Goal: Information Seeking & Learning: Find specific fact

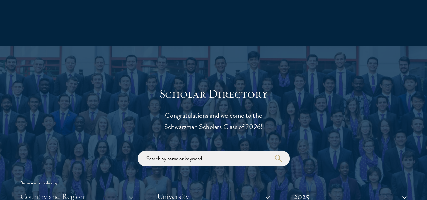
scroll to position [726, 0]
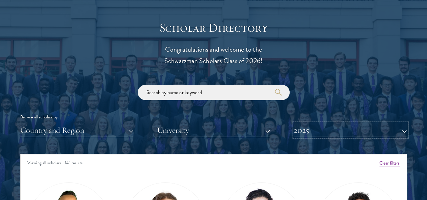
click at [316, 124] on button "2025" at bounding box center [350, 131] width 113 height 14
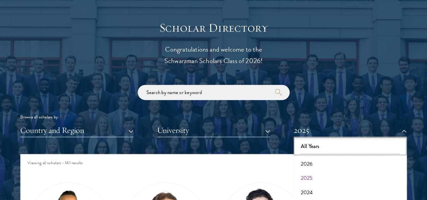
click at [305, 139] on button "All Years" at bounding box center [350, 146] width 109 height 14
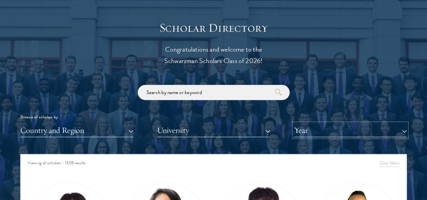
click at [312, 124] on button "Year" at bounding box center [350, 131] width 113 height 14
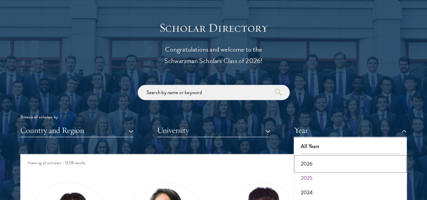
click at [312, 157] on button "2026" at bounding box center [350, 164] width 109 height 14
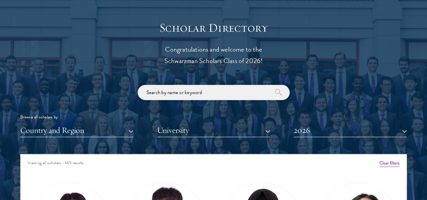
drag, startPoint x: 214, startPoint y: 79, endPoint x: 197, endPoint y: 80, distance: 17.6
click at [197, 85] on input "search" at bounding box center [214, 92] width 152 height 15
paste input "[PERSON_NAME]"
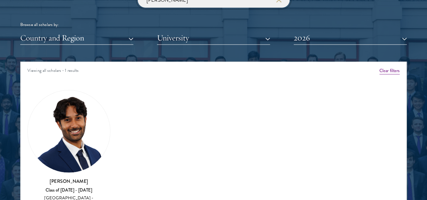
scroll to position [819, 0]
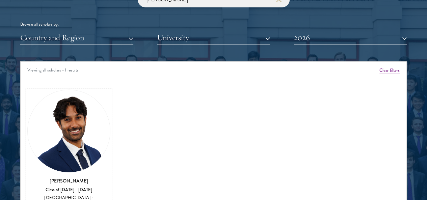
click at [93, 112] on img at bounding box center [69, 131] width 82 height 82
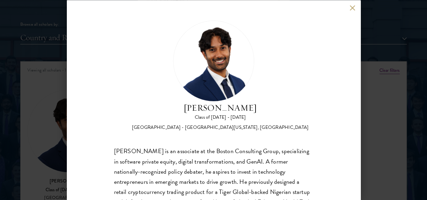
scroll to position [59, 0]
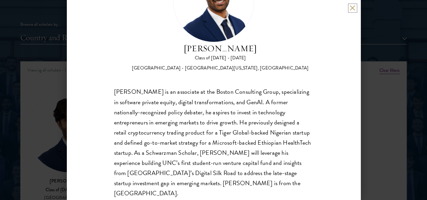
click at [352, 8] on button at bounding box center [353, 8] width 6 height 6
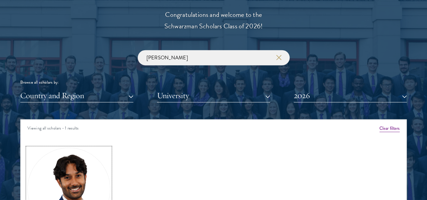
scroll to position [761, 0]
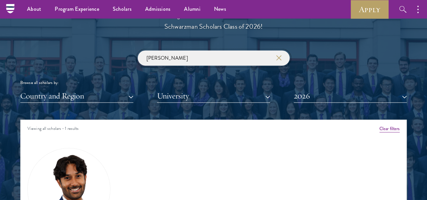
click at [172, 51] on input "[PERSON_NAME]" at bounding box center [214, 58] width 152 height 15
type input "S"
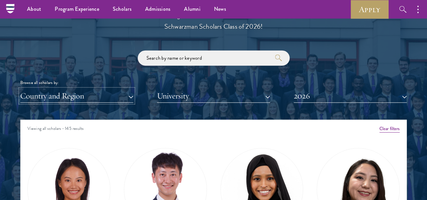
click at [105, 89] on button "Country and Region" at bounding box center [76, 96] width 113 height 14
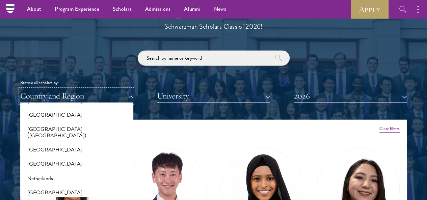
scroll to position [845, 0]
click at [78, 108] on button "[GEOGRAPHIC_DATA]" at bounding box center [76, 115] width 109 height 14
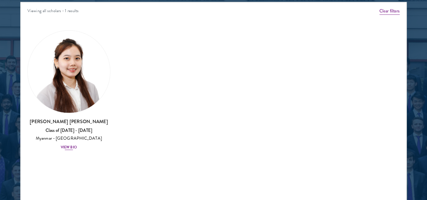
scroll to position [879, 0]
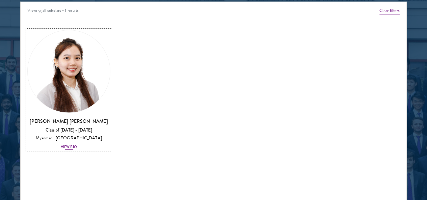
click at [88, 37] on img at bounding box center [69, 71] width 82 height 82
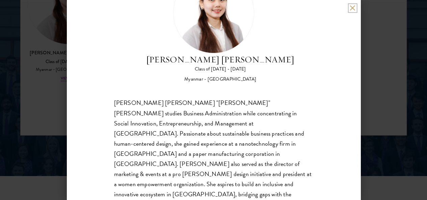
scroll to position [948, 0]
click at [352, 9] on button at bounding box center [353, 8] width 6 height 6
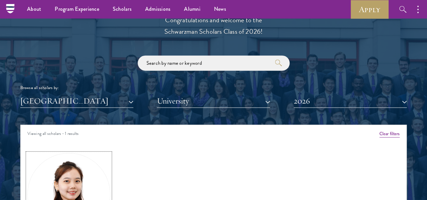
scroll to position [756, 0]
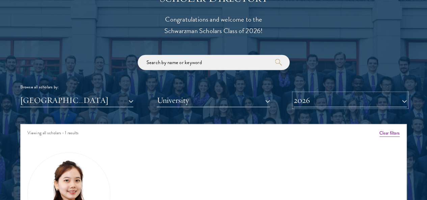
click at [302, 94] on button "2026" at bounding box center [350, 101] width 113 height 14
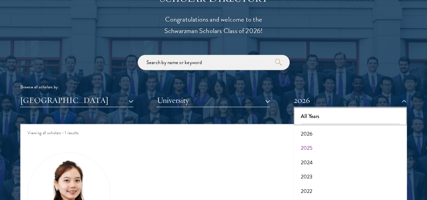
click at [311, 109] on button "All Years" at bounding box center [350, 116] width 109 height 14
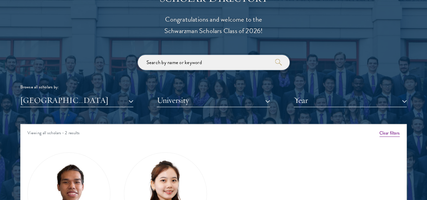
click at [200, 55] on input "search" at bounding box center [214, 62] width 152 height 15
click at [79, 94] on button "[GEOGRAPHIC_DATA]" at bounding box center [76, 101] width 113 height 14
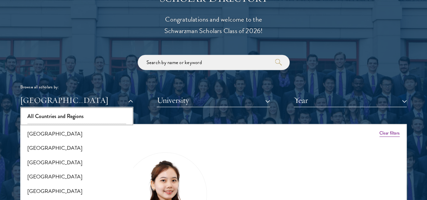
click at [97, 109] on button "All Countries and Regions" at bounding box center [76, 116] width 109 height 14
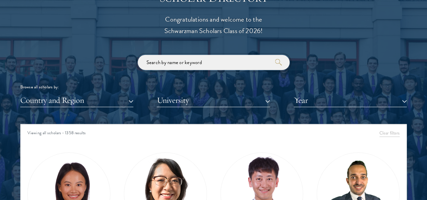
click at [182, 55] on input "search" at bounding box center [214, 62] width 152 height 15
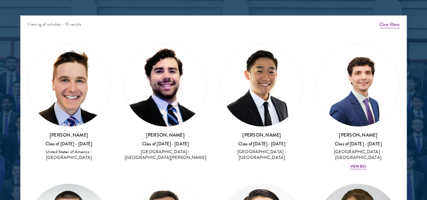
scroll to position [866, 0]
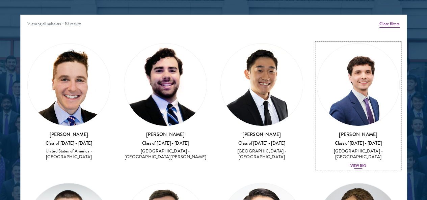
click at [317, 60] on img at bounding box center [358, 85] width 82 height 82
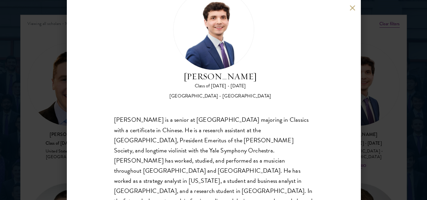
scroll to position [32, 0]
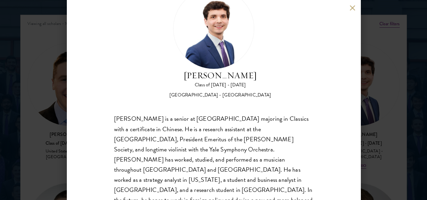
click at [353, 9] on button at bounding box center [353, 8] width 6 height 6
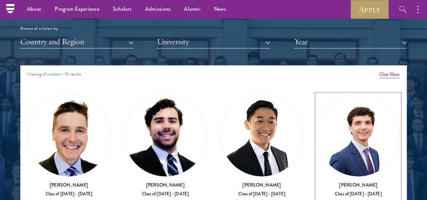
scroll to position [788, 0]
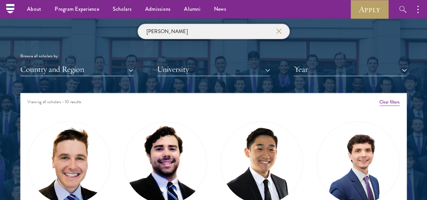
click at [188, 25] on input "[PERSON_NAME]" at bounding box center [214, 31] width 152 height 15
type input "a"
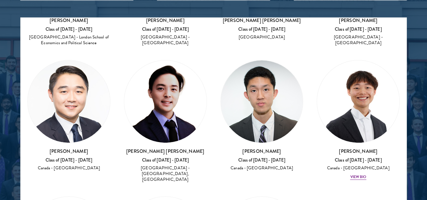
scroll to position [117, 0]
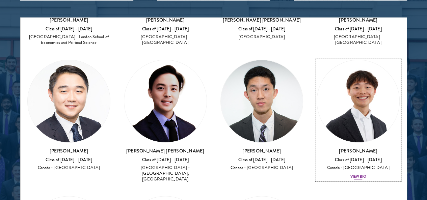
click at [317, 60] on img at bounding box center [358, 101] width 82 height 82
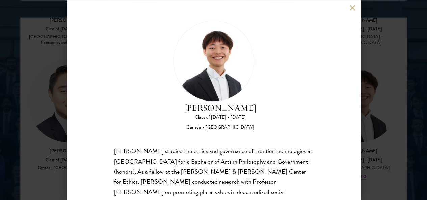
scroll to position [37, 0]
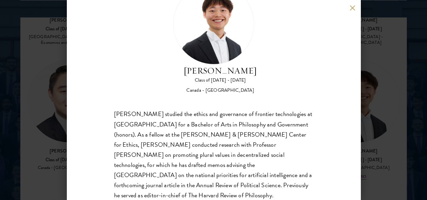
click at [233, 109] on div "[PERSON_NAME] studied the ethics and governance of frontier technologies at [GE…" at bounding box center [213, 159] width 199 height 101
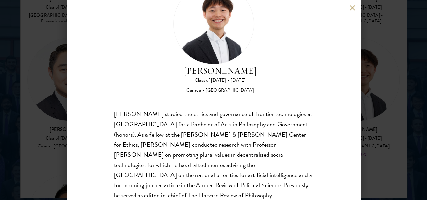
scroll to position [897, 0]
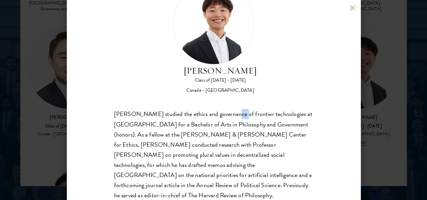
click at [233, 109] on div "[PERSON_NAME] studied the ethics and governance of frontier technologies at [GE…" at bounding box center [213, 159] width 199 height 101
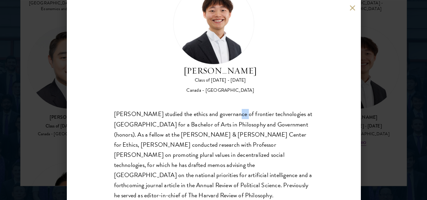
click at [233, 109] on div "[PERSON_NAME] studied the ethics and governance of frontier technologies at [GE…" at bounding box center [213, 159] width 199 height 101
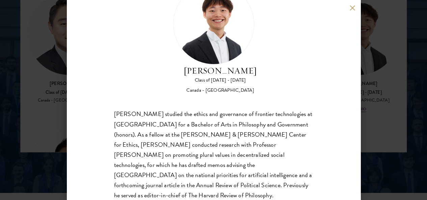
click at [233, 109] on div "[PERSON_NAME] studied the ethics and governance of frontier technologies at [GE…" at bounding box center [213, 159] width 199 height 101
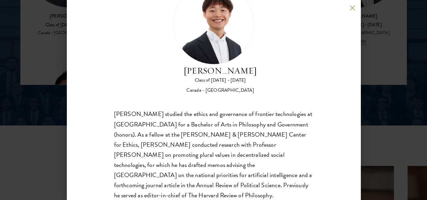
click at [189, 178] on div "[PERSON_NAME] studied the ethics and governance of frontier technologies at [GE…" at bounding box center [213, 159] width 199 height 101
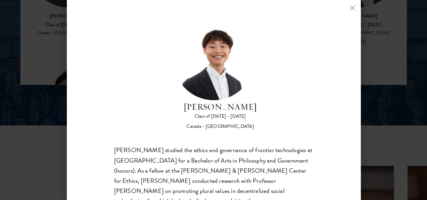
scroll to position [0, 0]
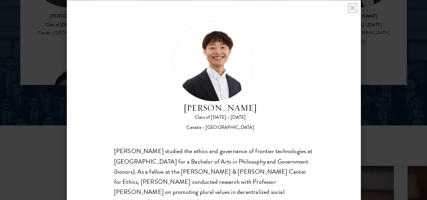
click at [354, 6] on button at bounding box center [353, 8] width 6 height 6
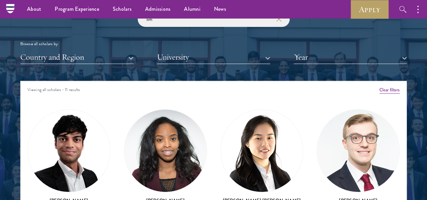
scroll to position [762, 0]
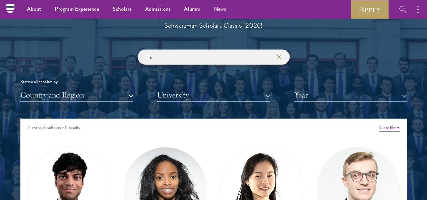
click at [175, 50] on input "lim" at bounding box center [214, 57] width 152 height 15
type input "l"
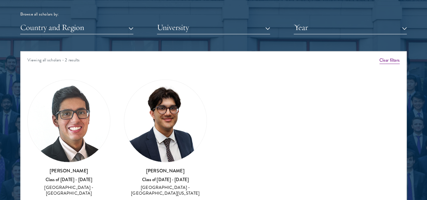
scroll to position [829, 0]
click at [154, 100] on img at bounding box center [165, 121] width 82 height 82
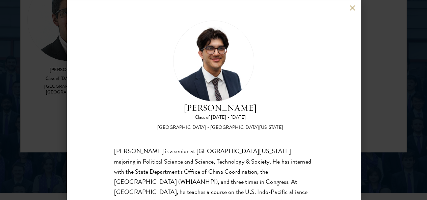
scroll to position [37, 0]
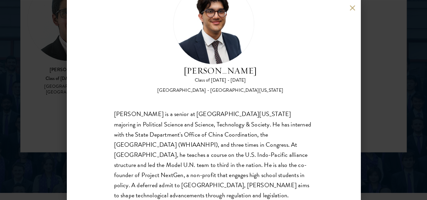
click at [407, 95] on div "[PERSON_NAME] Class of [DATE] - [DATE] [GEOGRAPHIC_DATA] - [GEOGRAPHIC_DATA][US…" at bounding box center [213, 100] width 427 height 200
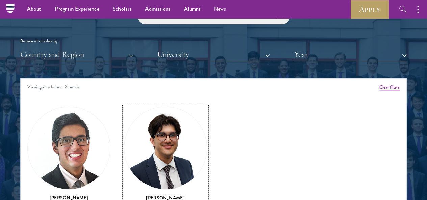
scroll to position [741, 0]
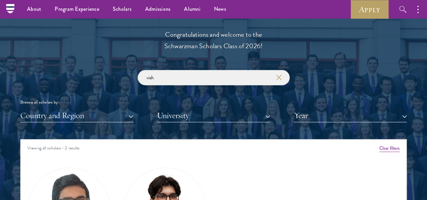
drag, startPoint x: 188, startPoint y: 59, endPoint x: 150, endPoint y: 59, distance: 38.2
click at [150, 70] on input "vish" at bounding box center [214, 77] width 152 height 15
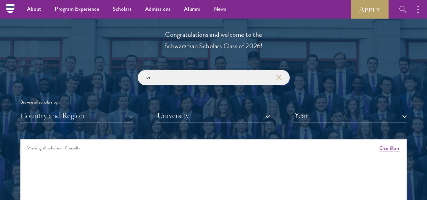
type input "v"
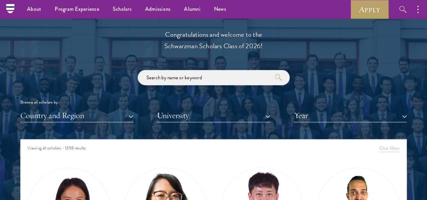
click at [253, 70] on input "search" at bounding box center [214, 77] width 152 height 15
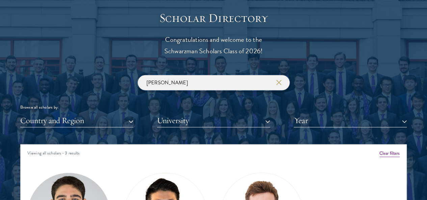
scroll to position [809, 0]
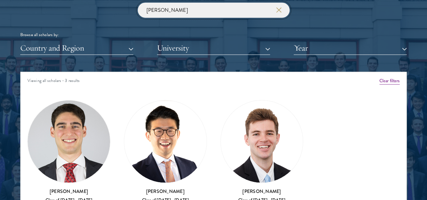
type input "[PERSON_NAME]"
click at [312, 41] on button "Year" at bounding box center [350, 48] width 113 height 14
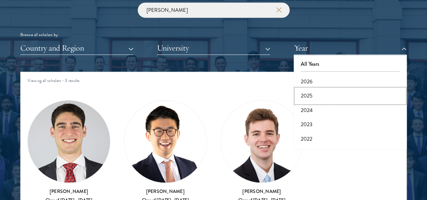
click at [312, 89] on button "2025" at bounding box center [350, 96] width 109 height 14
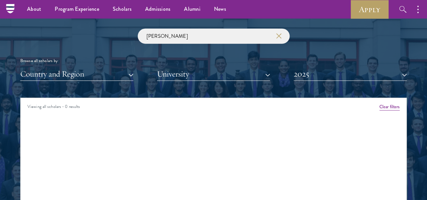
scroll to position [741, 0]
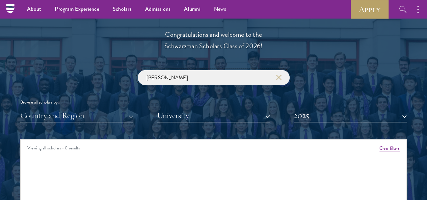
drag, startPoint x: 160, startPoint y: 66, endPoint x: 103, endPoint y: 66, distance: 56.7
click at [103, 70] on div "[PERSON_NAME] Browse all scholars by: Country and Region All Countries and Regi…" at bounding box center [213, 96] width 387 height 52
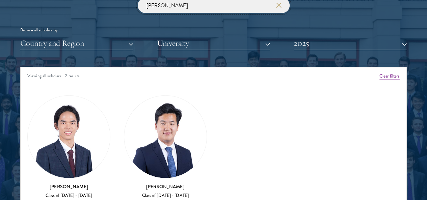
scroll to position [876, 0]
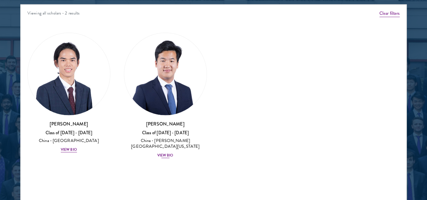
type input "[PERSON_NAME]"
click at [145, 57] on img at bounding box center [165, 74] width 82 height 82
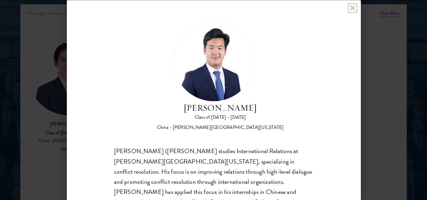
click at [351, 9] on button at bounding box center [353, 8] width 6 height 6
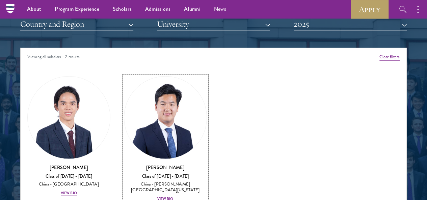
scroll to position [775, 0]
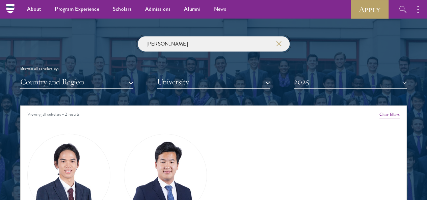
drag, startPoint x: 174, startPoint y: 33, endPoint x: 104, endPoint y: 33, distance: 69.9
click at [104, 36] on div "[PERSON_NAME] Browse all scholars by: Country and Region All Countries and Regi…" at bounding box center [213, 62] width 387 height 52
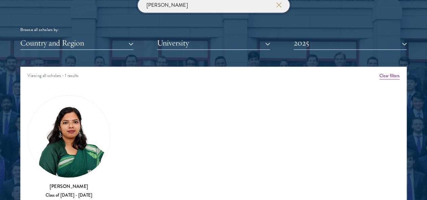
scroll to position [843, 0]
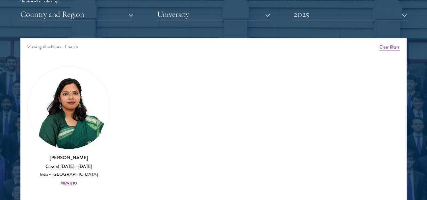
type input "[PERSON_NAME]"
click at [78, 77] on img at bounding box center [69, 108] width 82 height 82
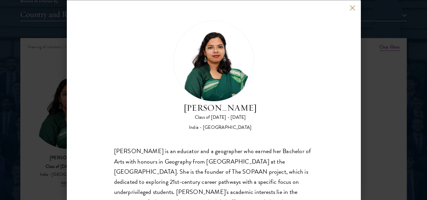
drag, startPoint x: 210, startPoint y: 50, endPoint x: 300, endPoint y: 50, distance: 90.2
click at [300, 50] on div "[PERSON_NAME] Class of [DATE] - [DATE] [GEOGRAPHIC_DATA] - [GEOGRAPHIC_DATA]" at bounding box center [213, 75] width 199 height 111
copy h2 "[PERSON_NAME]"
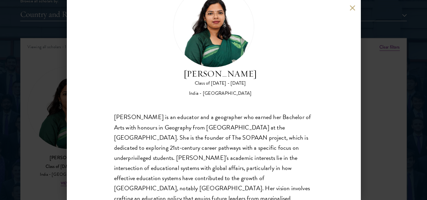
copy h2 "[PERSON_NAME]"
click at [352, 6] on button at bounding box center [353, 8] width 6 height 6
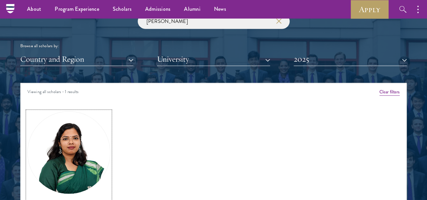
scroll to position [775, 0]
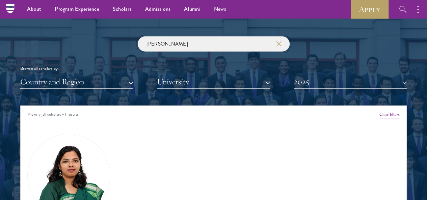
drag, startPoint x: 169, startPoint y: 29, endPoint x: 113, endPoint y: 32, distance: 56.1
click at [113, 36] on div "[PERSON_NAME] Browse all scholars by: Country and Region All Countries and Regi…" at bounding box center [213, 62] width 387 height 52
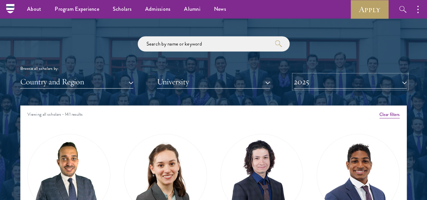
click at [308, 75] on button "2025" at bounding box center [350, 82] width 113 height 14
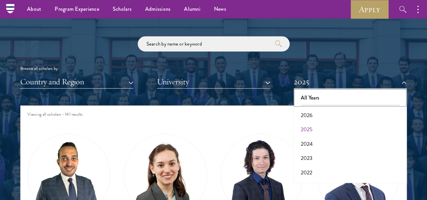
click at [311, 91] on button "All Years" at bounding box center [350, 98] width 109 height 14
click at [308, 75] on button "2025" at bounding box center [350, 82] width 113 height 14
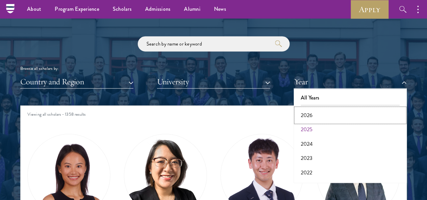
click at [309, 108] on button "2026" at bounding box center [350, 115] width 109 height 14
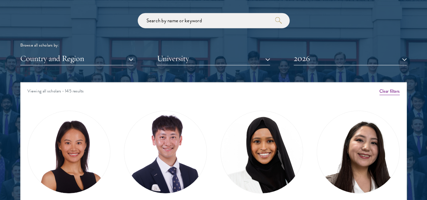
scroll to position [809, 0]
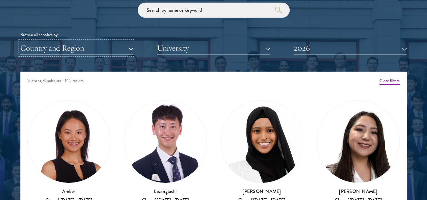
click at [125, 41] on button "Country and Region" at bounding box center [76, 48] width 113 height 14
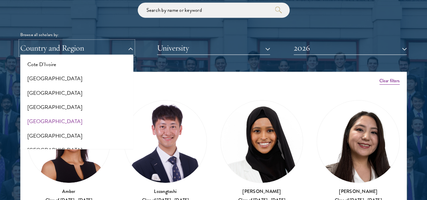
scroll to position [270, 0]
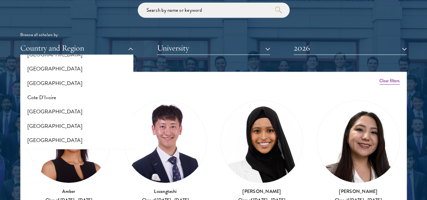
click at [176, 57] on div "Scholar Directory Congratulations and welcome to the Schwarzman Scholars Class …" at bounding box center [213, 106] width 387 height 336
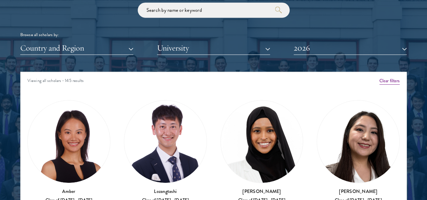
click at [404, 119] on div at bounding box center [213, 106] width 427 height 417
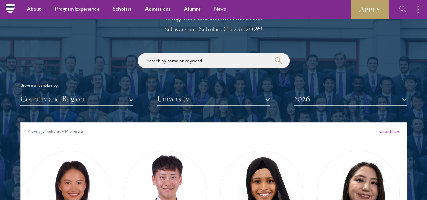
scroll to position [741, 0]
